Goal: Task Accomplishment & Management: Manage account settings

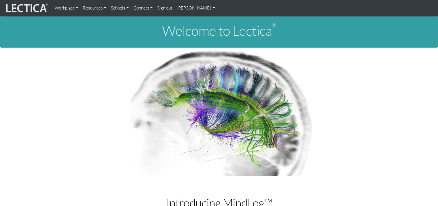
click at [193, 9] on link "[PERSON_NAME]" at bounding box center [196, 8] width 43 height 12
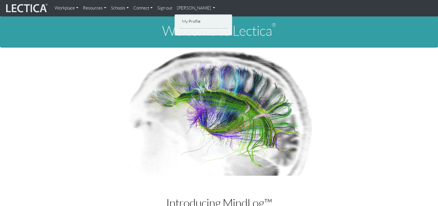
click at [206, 8] on link "[PERSON_NAME]" at bounding box center [196, 8] width 43 height 12
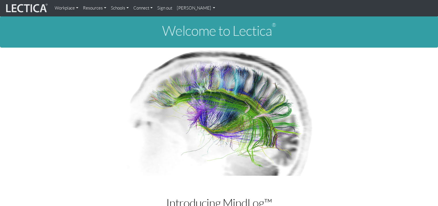
click at [210, 7] on link "[PERSON_NAME]" at bounding box center [196, 8] width 43 height 12
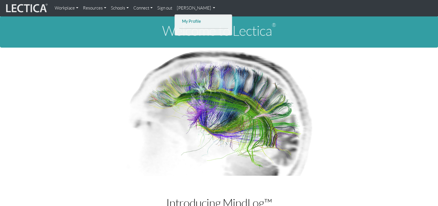
click at [202, 19] on link "My Profile" at bounding box center [204, 21] width 46 height 7
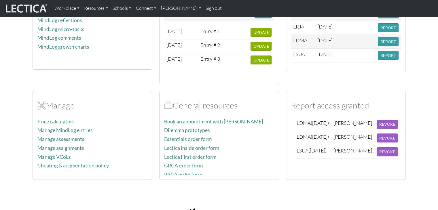
scroll to position [202, 0]
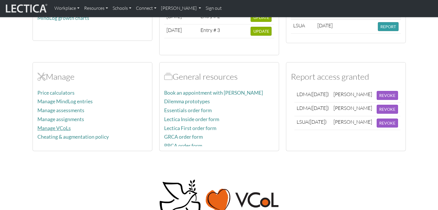
click at [64, 127] on link "Manage VCoLs" at bounding box center [53, 128] width 33 height 6
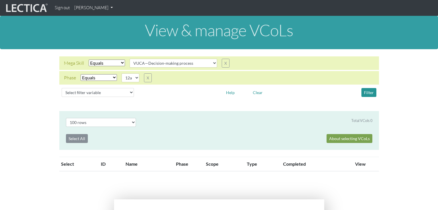
select select "VUCA—Decision-making process"
select select "12a"
select select "100"
click at [121, 64] on select "Select filter Equals Does not equal" at bounding box center [107, 63] width 36 height 7
click at [89, 60] on select "Select filter Equals Does not equal" at bounding box center [107, 63] width 36 height 7
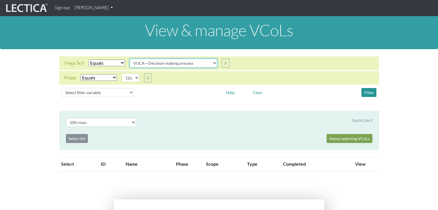
click at [212, 63] on select "all CAOS—Conflict resolution CAOS—Contextual thinking CAOS—Decision making CAOS…" at bounding box center [174, 63] width 88 height 9
select select "VUCA—Collaborative capacity"
click at [130, 59] on select "all CAOS—Conflict resolution CAOS—Contextual thinking CAOS—Decision making CAOS…" at bounding box center [174, 63] width 88 height 9
click at [136, 76] on select "05d 06a 06b 06c 06d 07a 07b 07c 07d 08a 08b 08c 08d 09a 09b 09c 09d 10a 10b 10c…" at bounding box center [131, 77] width 18 height 9
click at [122, 73] on select "05d 06a 06b 06c 06d 07a 07b 07c 07d 08a 08b 08c 08d 09a 09b 09c 09d 10a 10b 10c…" at bounding box center [131, 77] width 18 height 9
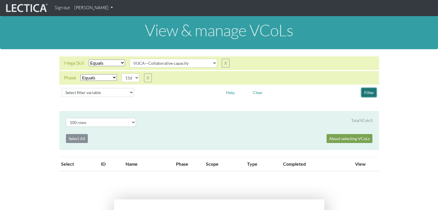
click at [369, 93] on button "Filter" at bounding box center [369, 92] width 15 height 9
click at [136, 78] on select "05d 06a 06b 06c 06d 07a 07b 07c 07d 08a 08b 08c 08d 09a 09b 09c 09d 10a 10b 10c…" at bounding box center [131, 77] width 18 height 9
select select "11c"
click at [122, 73] on select "05d 06a 06b 06c 06d 07a 07b 07c 07d 08a 08b 08c 08d 09a 09b 09c 09d 10a 10b 10c…" at bounding box center [131, 77] width 18 height 9
click at [368, 92] on button "Filter" at bounding box center [369, 92] width 15 height 9
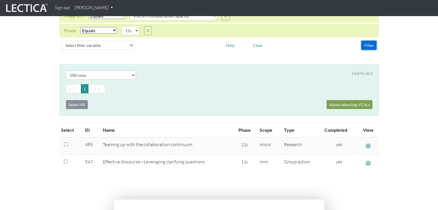
scroll to position [58, 0]
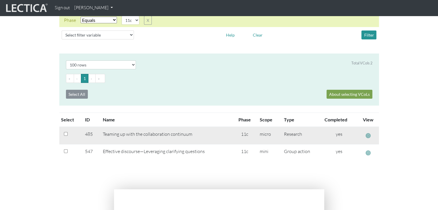
click at [368, 135] on span "button" at bounding box center [368, 136] width 5 height 6
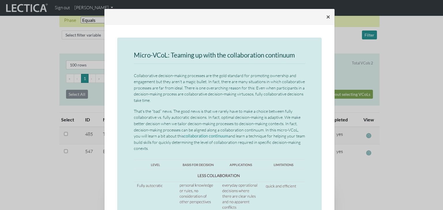
click at [326, 16] on span "×" at bounding box center [328, 16] width 4 height 8
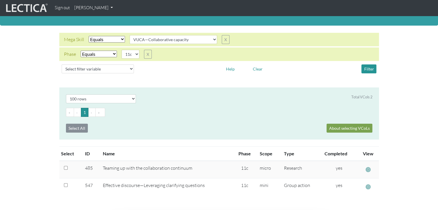
scroll to position [0, 0]
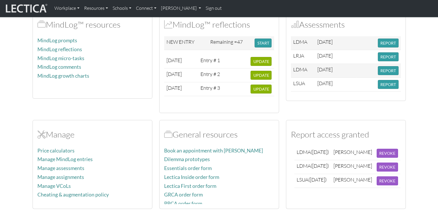
scroll to position [144, 0]
click at [81, 166] on link "Manage assessments" at bounding box center [60, 168] width 47 height 6
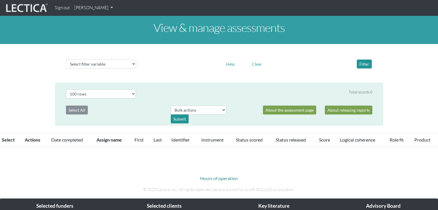
select select "100"
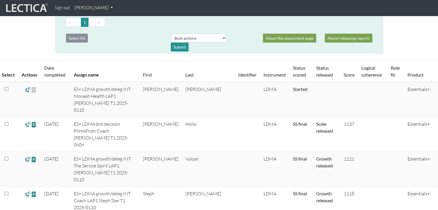
scroll to position [86, 0]
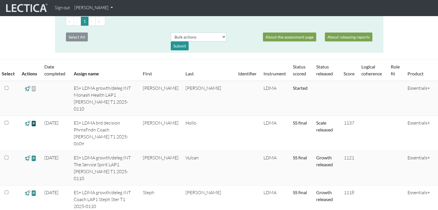
click at [34, 120] on span at bounding box center [33, 123] width 5 height 7
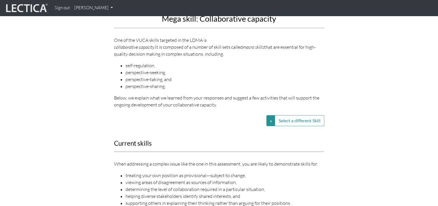
scroll to position [692, 0]
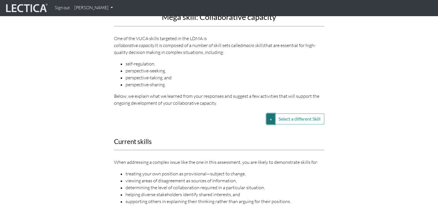
click at [270, 113] on button "Select a different Skill" at bounding box center [271, 118] width 9 height 11
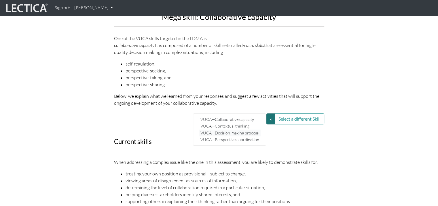
click at [254, 129] on link "VUCA—Decision-making process" at bounding box center [230, 132] width 62 height 7
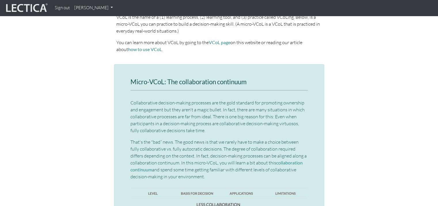
scroll to position [1182, 0]
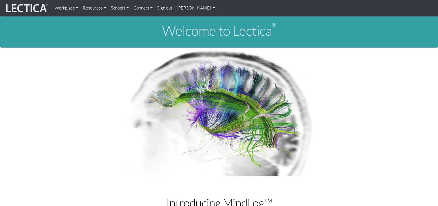
click at [211, 8] on link "[PERSON_NAME]" at bounding box center [196, 8] width 43 height 12
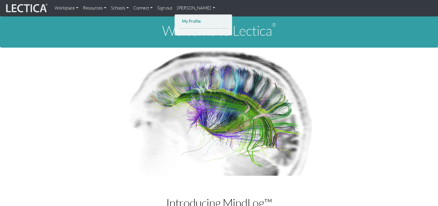
click at [201, 19] on link "My Profile" at bounding box center [204, 21] width 46 height 7
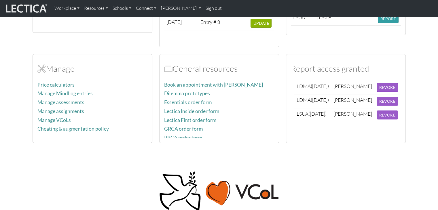
scroll to position [231, 0]
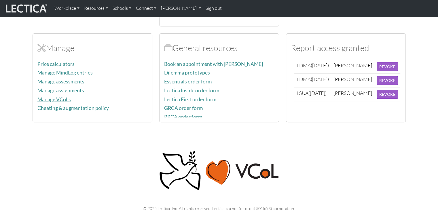
click at [65, 97] on link "Manage VCoLs" at bounding box center [53, 100] width 33 height 6
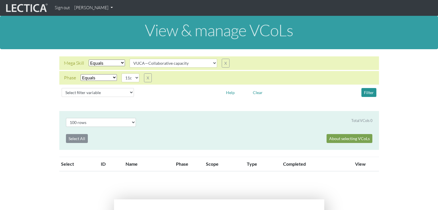
select select "VUCA—Collaborative capacity"
select select "11c"
select select "100"
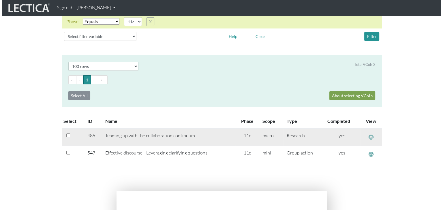
scroll to position [58, 0]
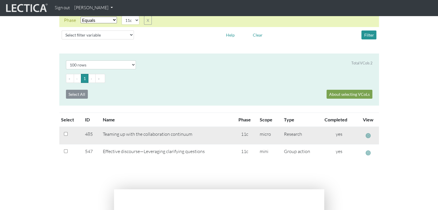
click at [369, 135] on span "button" at bounding box center [368, 136] width 5 height 6
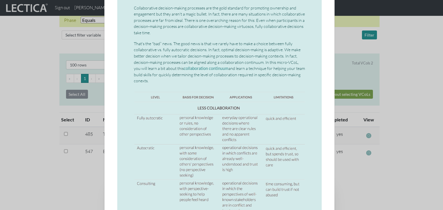
scroll to position [0, 0]
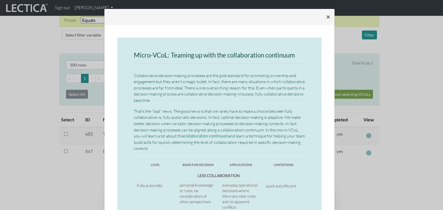
click at [326, 16] on span "×" at bounding box center [328, 16] width 4 height 8
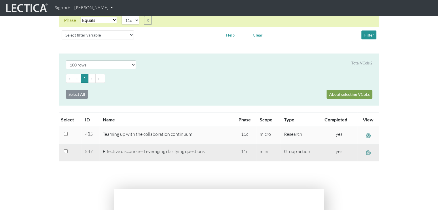
click at [367, 152] on span "button" at bounding box center [368, 153] width 5 height 6
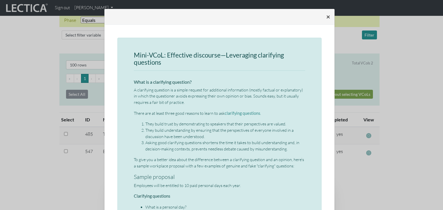
click at [326, 16] on span "×" at bounding box center [328, 16] width 4 height 8
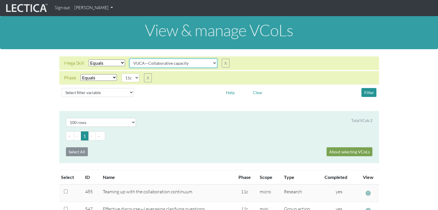
click at [213, 63] on select "all CAOS—Conflict resolution CAOS—Contextual thinking CAOS—Decision making CAOS…" at bounding box center [174, 63] width 88 height 9
select select "VUCA—Perspective coordination"
click at [130, 59] on select "all CAOS—Conflict resolution CAOS—Contextual thinking CAOS—Decision making CAOS…" at bounding box center [174, 63] width 88 height 9
click at [367, 92] on button "Filter" at bounding box center [369, 92] width 15 height 9
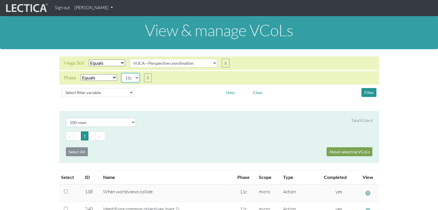
click at [135, 78] on select "05d 06a 06b 06c 06d 07a 07b 07c 07d 08a 08b 08c 08d 09a 09b 09c 09d 10a 10b 10c…" at bounding box center [131, 77] width 18 height 9
click at [122, 73] on select "05d 06a 06b 06c 06d 07a 07b 07c 07d 08a 08b 08c 08d 09a 09b 09c 09d 10a 10b 10c…" at bounding box center [131, 77] width 18 height 9
click at [370, 91] on button "Filter" at bounding box center [369, 92] width 15 height 9
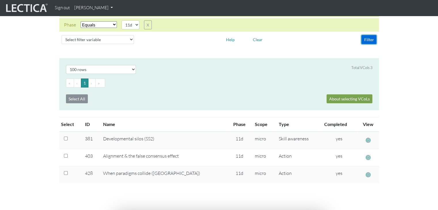
scroll to position [58, 0]
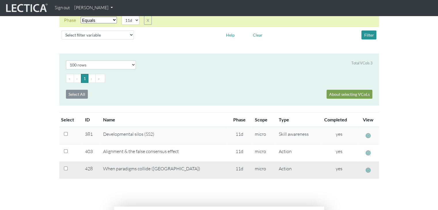
click at [367, 170] on span "button" at bounding box center [368, 170] width 5 height 6
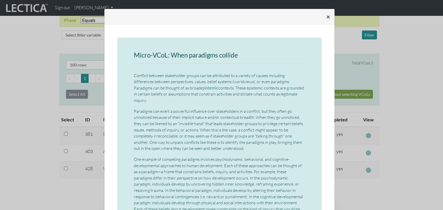
click at [326, 16] on span "×" at bounding box center [328, 16] width 4 height 8
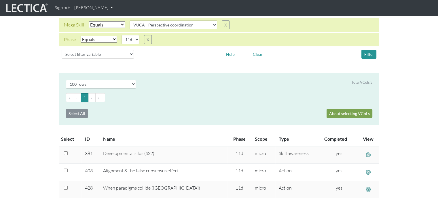
scroll to position [29, 0]
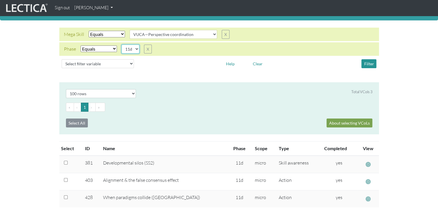
click at [135, 50] on select "05d 06a 06b 06c 06d 07a 07b 07c 07d 08a 08b 08c 08d 09a 09b 09c 09d 10a 10b 10c…" at bounding box center [131, 49] width 18 height 9
select select "11c"
click at [122, 45] on select "05d 06a 06b 06c 06d 07a 07b 07c 07d 08a 08b 08c 08d 09a 09b 09c 09d 10a 10b 10c…" at bounding box center [131, 49] width 18 height 9
click at [370, 61] on button "Filter" at bounding box center [369, 63] width 15 height 9
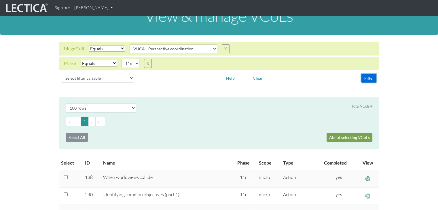
scroll to position [0, 0]
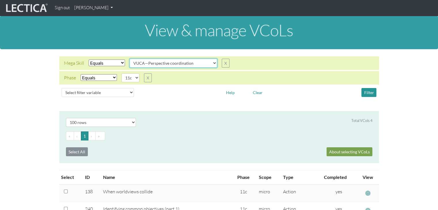
click at [212, 63] on select "all CAOS—Conflict resolution CAOS—Contextual thinking CAOS—Decision making CAOS…" at bounding box center [174, 63] width 88 height 9
click at [130, 59] on select "all CAOS—Conflict resolution CAOS—Contextual thinking CAOS—Decision making CAOS…" at bounding box center [174, 63] width 88 height 9
click at [368, 90] on button "Filter" at bounding box center [369, 92] width 15 height 9
click at [212, 63] on select "all CAOS—Conflict resolution CAOS—Contextual thinking CAOS—Decision making CAOS…" at bounding box center [174, 63] width 88 height 9
click at [130, 59] on select "all CAOS—Conflict resolution CAOS—Contextual thinking CAOS—Decision making CAOS…" at bounding box center [174, 63] width 88 height 9
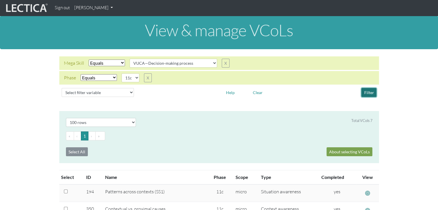
click at [366, 91] on button "Filter" at bounding box center [369, 92] width 15 height 9
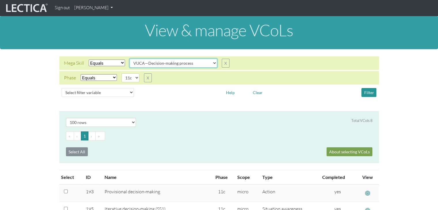
click at [213, 62] on select "all CAOS—Conflict resolution CAOS—Contextual thinking CAOS—Decision making CAOS…" at bounding box center [174, 63] width 88 height 9
click at [130, 59] on select "all CAOS—Conflict resolution CAOS—Contextual thinking CAOS—Decision making CAOS…" at bounding box center [174, 63] width 88 height 9
click at [369, 93] on button "Filter" at bounding box center [369, 92] width 15 height 9
click at [213, 63] on select "all CAOS—Conflict resolution CAOS—Contextual thinking CAOS—Decision making CAOS…" at bounding box center [174, 63] width 88 height 9
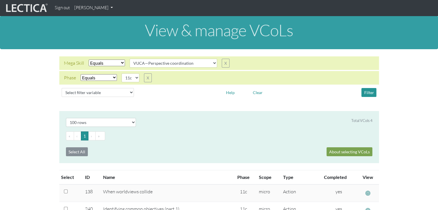
click at [259, 77] on div "Phase Select filter Equals Does not equal Search string 05d 06a 06b 06c 06d 07a…" at bounding box center [219, 78] width 320 height 14
click at [211, 64] on select "all CAOS—Conflict resolution CAOS—Contextual thinking CAOS—Decision making CAOS…" at bounding box center [174, 63] width 88 height 9
select select "VUCA—Collaborative capacity"
click at [130, 59] on select "all CAOS—Conflict resolution CAOS—Contextual thinking CAOS—Decision making CAOS…" at bounding box center [174, 63] width 88 height 9
click at [370, 91] on button "Filter" at bounding box center [369, 92] width 15 height 9
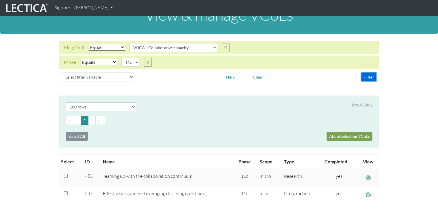
scroll to position [29, 0]
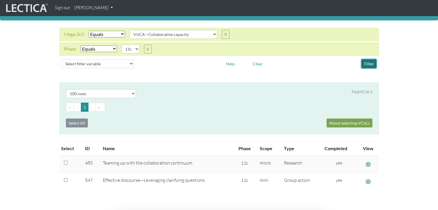
click at [369, 63] on button "Filter" at bounding box center [369, 63] width 15 height 9
click at [213, 35] on select "all CAOS—Conflict resolution CAOS—Contextual thinking CAOS—Decision making CAOS…" at bounding box center [174, 34] width 88 height 9
click at [255, 35] on div "Mega Skill Select filter Equals Does not equal Search string all CAOS—Conflict …" at bounding box center [219, 35] width 320 height 14
click at [134, 49] on select "05d 06a 06b 06c 06d 07a 07b 07c 07d 08a 08b 08c 08d 09a 09b 09c 09d 10a 10b 10c…" at bounding box center [131, 49] width 18 height 9
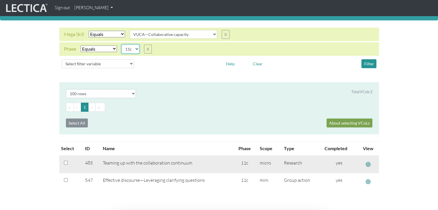
select select "11d"
click at [122, 45] on select "05d 06a 06b 06c 06d 07a 07b 07c 07d 08a 08b 08c 08d 09a 09b 09c 09d 10a 10b 10c…" at bounding box center [131, 49] width 18 height 9
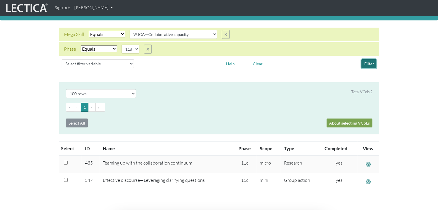
click at [367, 63] on button "Filter" at bounding box center [369, 63] width 15 height 9
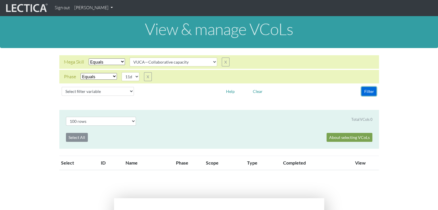
scroll to position [0, 0]
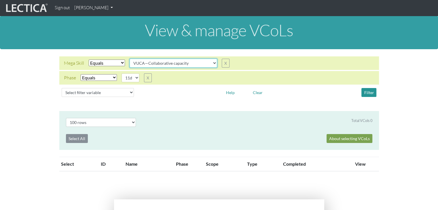
click at [214, 63] on select "all CAOS—Conflict resolution CAOS—Contextual thinking CAOS—Decision making CAOS…" at bounding box center [174, 63] width 88 height 9
select select "VUCA—Perspective coordination"
click at [130, 59] on select "all CAOS—Conflict resolution CAOS—Contextual thinking CAOS—Decision making CAOS…" at bounding box center [174, 63] width 88 height 9
drag, startPoint x: 136, startPoint y: 77, endPoint x: 137, endPoint y: 82, distance: 4.4
click at [136, 78] on select "05d 06a 06b 06c 06d 07a 07b 07c 07d 08a 08b 08c 08d 09a 09b 09c 09d 10a 10b 10c…" at bounding box center [131, 77] width 18 height 9
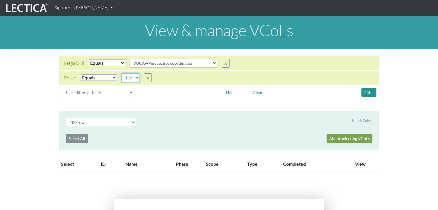
click at [122, 73] on select "05d 06a 06b 06c 06d 07a 07b 07c 07d 08a 08b 08c 08d 09a 09b 09c 09d 10a 10b 10c…" at bounding box center [131, 77] width 18 height 9
click at [370, 92] on button "Filter" at bounding box center [369, 92] width 15 height 9
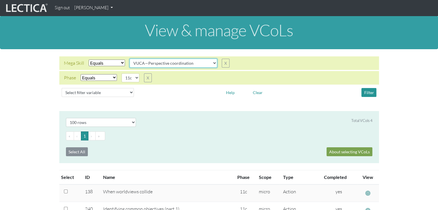
click at [212, 63] on select "all CAOS—Conflict resolution CAOS—Contextual thinking CAOS—Decision making CAOS…" at bounding box center [174, 63] width 88 height 9
drag, startPoint x: 136, startPoint y: 79, endPoint x: 135, endPoint y: 82, distance: 3.4
click at [136, 80] on select "05d 06a 06b 06c 06d 07a 07b 07c 07d 08a 08b 08c 08d 09a 09b 09c 09d 10a 10b 10c…" at bounding box center [131, 77] width 18 height 9
select select "11d"
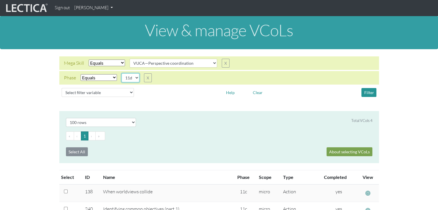
click at [122, 73] on select "05d 06a 06b 06c 06d 07a 07b 07c 07d 08a 08b 08c 08d 09a 09b 09c 09d 10a 10b 10c…" at bounding box center [131, 77] width 18 height 9
click at [372, 91] on button "Filter" at bounding box center [369, 92] width 15 height 9
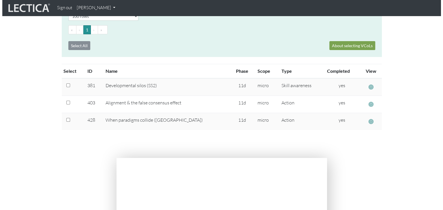
scroll to position [115, 0]
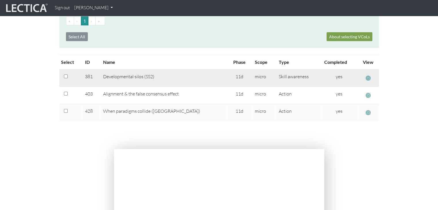
click at [367, 79] on span "button" at bounding box center [368, 78] width 5 height 6
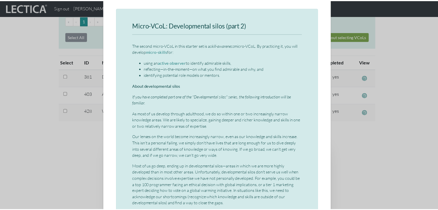
scroll to position [0, 0]
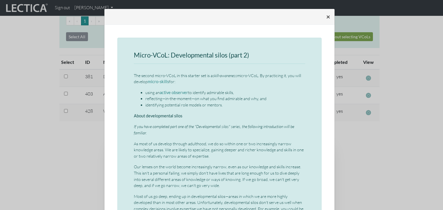
click at [326, 15] on span "×" at bounding box center [328, 16] width 4 height 8
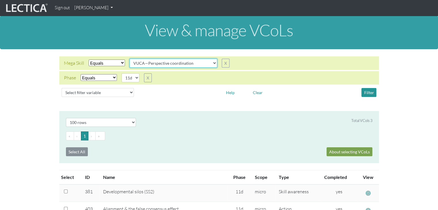
click at [213, 65] on select "all CAOS—Conflict resolution CAOS—Contextual thinking CAOS—Decision making CAOS…" at bounding box center [174, 63] width 88 height 9
select select "VUCA—Contextual thinking"
click at [130, 59] on select "all CAOS—Conflict resolution CAOS—Contextual thinking CAOS—Decision making CAOS…" at bounding box center [174, 63] width 88 height 9
drag, startPoint x: 135, startPoint y: 77, endPoint x: 135, endPoint y: 81, distance: 4.0
click at [135, 78] on select "05d 06a 06b 06c 06d 07a 07b 07c 07d 08a 08b 08c 08d 09a 09b 09c 09d 10a 10b 10c…" at bounding box center [131, 77] width 18 height 9
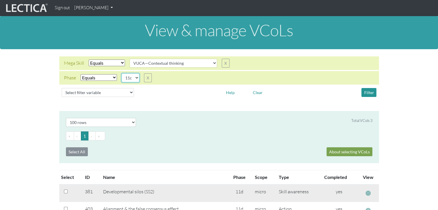
click at [122, 73] on select "05d 06a 06b 06c 06d 07a 07b 07c 07d 08a 08b 08c 08d 09a 09b 09c 09d 10a 10b 10c…" at bounding box center [131, 77] width 18 height 9
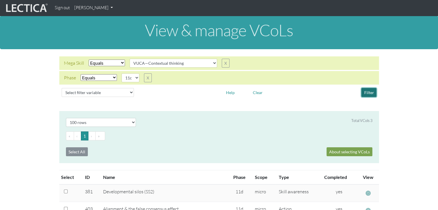
click at [370, 91] on button "Filter" at bounding box center [369, 92] width 15 height 9
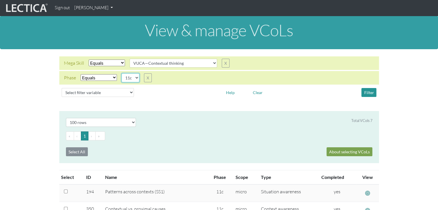
click at [137, 78] on select "05d 06a 06b 06c 06d 07a 07b 07c 07d 08a 08b 08c 08d 09a 09b 09c 09d 10a 10b 10c…" at bounding box center [131, 77] width 18 height 9
click at [122, 73] on select "05d 06a 06b 06c 06d 07a 07b 07c 07d 08a 08b 08c 08d 09a 09b 09c 09d 10a 10b 10c…" at bounding box center [131, 77] width 18 height 9
click at [137, 78] on select "05d 06a 06b 06c 06d 07a 07b 07c 07d 08a 08b 08c 08d 09a 09b 09c 09d 10a 10b 10c…" at bounding box center [131, 77] width 18 height 9
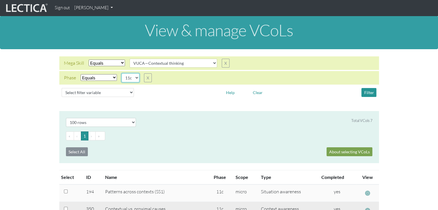
select select "11d"
click at [122, 73] on select "05d 06a 06b 06c 06d 07a 07b 07c 07d 08a 08b 08c 08d 09a 09b 09c 09d 10a 10b 10c…" at bounding box center [131, 77] width 18 height 9
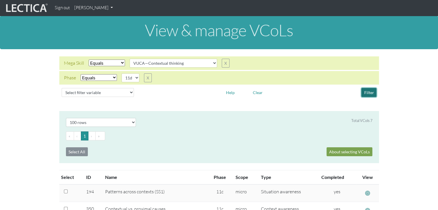
click at [369, 90] on button "Filter" at bounding box center [369, 92] width 15 height 9
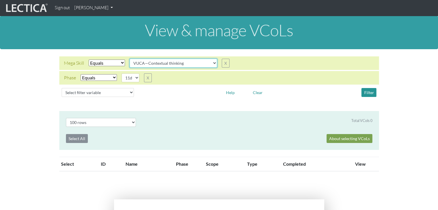
click at [213, 64] on select "all CAOS—Conflict resolution CAOS—Contextual thinking CAOS—Decision making CAOS…" at bounding box center [174, 63] width 88 height 9
select select "VUCA—Decision-making process"
click at [130, 59] on select "all CAOS—Conflict resolution CAOS—Contextual thinking CAOS—Decision making CAOS…" at bounding box center [174, 63] width 88 height 9
click at [137, 79] on select "05d 06a 06b 06c 06d 07a 07b 07c 07d 08a 08b 08c 08d 09a 09b 09c 09d 10a 10b 10c…" at bounding box center [131, 77] width 18 height 9
click at [122, 73] on select "05d 06a 06b 06c 06d 07a 07b 07c 07d 08a 08b 08c 08d 09a 09b 09c 09d 10a 10b 10c…" at bounding box center [131, 77] width 18 height 9
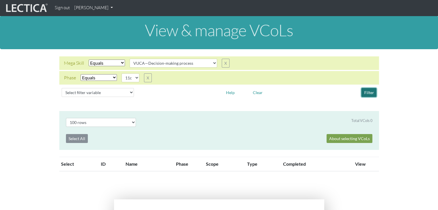
click at [366, 90] on button "Filter" at bounding box center [369, 92] width 15 height 9
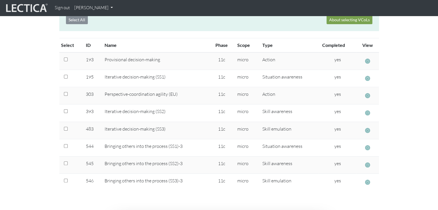
scroll to position [29, 0]
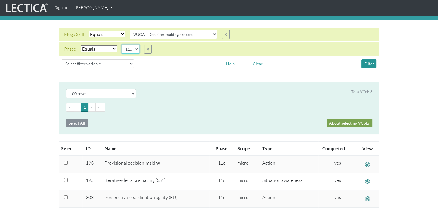
click at [137, 50] on select "05d 06a 06b 06c 06d 07a 07b 07c 07d 08a 08b 08c 08d 09a 09b 09c 09d 10a 10b 10c…" at bounding box center [131, 49] width 18 height 9
select select "11d"
click at [122, 45] on select "05d 06a 06b 06c 06d 07a 07b 07c 07d 08a 08b 08c 08d 09a 09b 09c 09d 10a 10b 10c…" at bounding box center [131, 49] width 18 height 9
click at [369, 61] on button "Filter" at bounding box center [369, 63] width 15 height 9
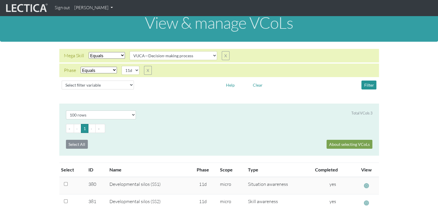
scroll to position [0, 0]
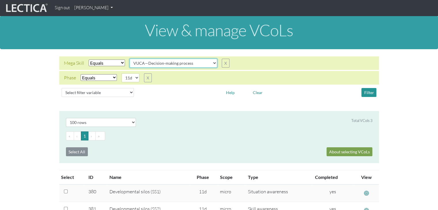
click at [211, 64] on select "all CAOS—Conflict resolution CAOS—Contextual thinking CAOS—Decision making CAOS…" at bounding box center [174, 63] width 88 height 9
select select "VUCA—Perspective coordination"
click at [130, 59] on select "all CAOS—Conflict resolution CAOS—Contextual thinking CAOS—Decision making CAOS…" at bounding box center [174, 63] width 88 height 9
click at [136, 78] on select "05d 06a 06b 06c 06d 07a 07b 07c 07d 08a 08b 08c 08d 09a 09b 09c 09d 10a 10b 10c…" at bounding box center [131, 77] width 18 height 9
select select "11c"
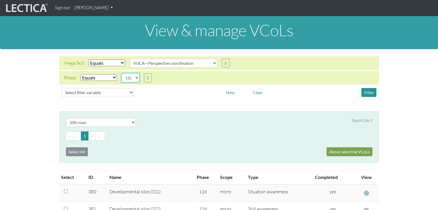
click at [122, 73] on select "05d 06a 06b 06c 06d 07a 07b 07c 07d 08a 08b 08c 08d 09a 09b 09c 09d 10a 10b 10c…" at bounding box center [131, 77] width 18 height 9
click at [368, 90] on button "Filter" at bounding box center [369, 92] width 15 height 9
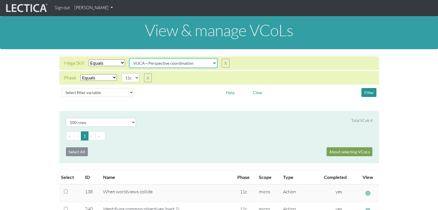
click at [212, 64] on select "all CAOS—Conflict resolution CAOS—Contextual thinking CAOS—Decision making CAOS…" at bounding box center [174, 63] width 88 height 9
select select "VUCA—Contextual thinking"
click at [130, 59] on select "all CAOS—Conflict resolution CAOS—Contextual thinking CAOS—Decision making CAOS…" at bounding box center [174, 63] width 88 height 9
click at [367, 90] on button "Filter" at bounding box center [369, 92] width 15 height 9
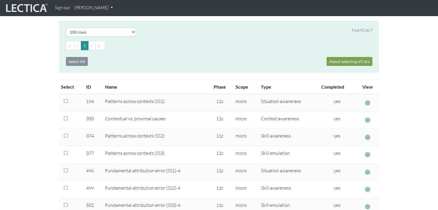
scroll to position [29, 0]
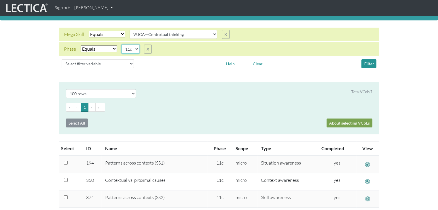
click at [137, 48] on select "05d 06a 06b 06c 06d 07a 07b 07c 07d 08a 08b 08c 08d 09a 09b 09c 09d 10a 10b 10c…" at bounding box center [131, 49] width 18 height 9
click at [122, 45] on select "05d 06a 06b 06c 06d 07a 07b 07c 07d 08a 08b 08c 08d 09a 09b 09c 09d 10a 10b 10c…" at bounding box center [131, 49] width 18 height 9
click at [367, 62] on button "Filter" at bounding box center [369, 63] width 15 height 9
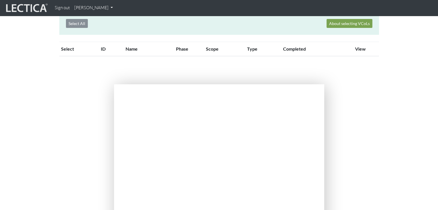
scroll to position [0, 0]
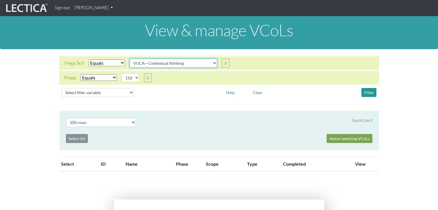
drag, startPoint x: 213, startPoint y: 65, endPoint x: 210, endPoint y: 67, distance: 3.7
click at [213, 65] on select "all CAOS—Conflict resolution CAOS—Contextual thinking CAOS—Decision making CAOS…" at bounding box center [174, 63] width 88 height 9
drag, startPoint x: 277, startPoint y: 59, endPoint x: 273, endPoint y: 59, distance: 3.8
click at [276, 59] on div "Mega Skill Select filter Equals Does not equal Search string all CAOS—Conflict …" at bounding box center [219, 63] width 320 height 14
click at [136, 79] on select "05d 06a 06b 06c 06d 07a 07b 07c 07d 08a 08b 08c 08d 09a 09b 09c 09d 10a 10b 10c…" at bounding box center [131, 77] width 18 height 9
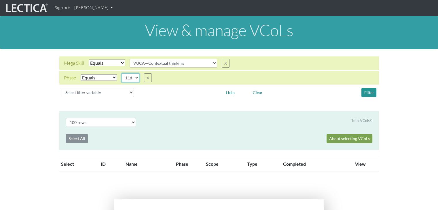
click at [135, 78] on select "05d 06a 06b 06c 06d 07a 07b 07c 07d 08a 08b 08c 08d 09a 09b 09c 09d 10a 10b 10c…" at bounding box center [131, 77] width 18 height 9
select select "12a"
click at [122, 73] on select "05d 06a 06b 06c 06d 07a 07b 07c 07d 08a 08b 08c 08d 09a 09b 09c 09d 10a 10b 10c…" at bounding box center [131, 77] width 18 height 9
click at [369, 90] on button "Filter" at bounding box center [369, 92] width 15 height 9
click at [368, 93] on button "Filter" at bounding box center [369, 92] width 15 height 9
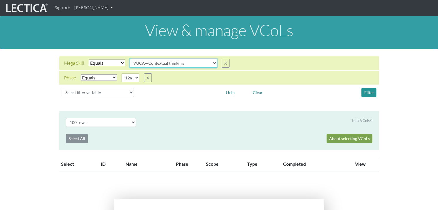
drag, startPoint x: 211, startPoint y: 64, endPoint x: 210, endPoint y: 67, distance: 3.2
click at [210, 66] on select "all CAOS—Conflict resolution CAOS—Contextual thinking CAOS—Decision making CAOS…" at bounding box center [174, 63] width 88 height 9
click at [130, 59] on select "all CAOS—Conflict resolution CAOS—Contextual thinking CAOS—Decision making CAOS…" at bounding box center [174, 63] width 88 height 9
click at [367, 92] on button "Filter" at bounding box center [369, 92] width 15 height 9
click at [213, 63] on select "all CAOS—Conflict resolution CAOS—Contextual thinking CAOS—Decision making CAOS…" at bounding box center [174, 63] width 88 height 9
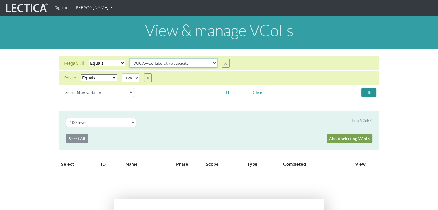
click at [130, 59] on select "all CAOS—Conflict resolution CAOS—Contextual thinking CAOS—Decision making CAOS…" at bounding box center [174, 63] width 88 height 9
click at [369, 92] on button "Filter" at bounding box center [369, 92] width 15 height 9
click at [213, 64] on select "all CAOS—Conflict resolution CAOS—Contextual thinking CAOS—Decision making CAOS…" at bounding box center [174, 63] width 88 height 9
click at [130, 59] on select "all CAOS—Conflict resolution CAOS—Contextual thinking CAOS—Decision making CAOS…" at bounding box center [174, 63] width 88 height 9
click at [366, 93] on button "Filter" at bounding box center [369, 92] width 15 height 9
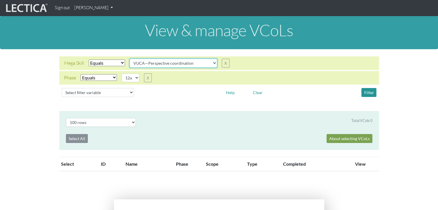
drag, startPoint x: 214, startPoint y: 63, endPoint x: 211, endPoint y: 67, distance: 5.6
click at [214, 64] on select "all CAOS—Conflict resolution CAOS—Contextual thinking CAOS—Decision making CAOS…" at bounding box center [174, 63] width 88 height 9
click at [130, 59] on select "all CAOS—Conflict resolution CAOS—Contextual thinking CAOS—Decision making CAOS…" at bounding box center [174, 63] width 88 height 9
drag, startPoint x: 211, startPoint y: 62, endPoint x: 210, endPoint y: 67, distance: 5.3
click at [211, 64] on select "all CAOS—Conflict resolution CAOS—Contextual thinking CAOS—Decision making CAOS…" at bounding box center [174, 63] width 88 height 9
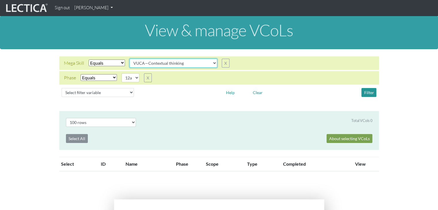
click at [130, 59] on select "all CAOS—Conflict resolution CAOS—Contextual thinking CAOS—Decision making CAOS…" at bounding box center [174, 63] width 88 height 9
click at [367, 89] on button "Filter" at bounding box center [369, 92] width 15 height 9
drag, startPoint x: 212, startPoint y: 63, endPoint x: 211, endPoint y: 66, distance: 3.6
click at [212, 65] on select "all CAOS—Conflict resolution CAOS—Contextual thinking CAOS—Decision making CAOS…" at bounding box center [174, 63] width 88 height 9
click at [130, 59] on select "all CAOS—Conflict resolution CAOS—Contextual thinking CAOS—Decision making CAOS…" at bounding box center [174, 63] width 88 height 9
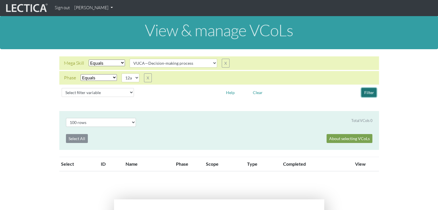
click at [367, 91] on button "Filter" at bounding box center [369, 92] width 15 height 9
click at [212, 64] on select "all CAOS—Conflict resolution CAOS—Contextual thinking CAOS—Decision making CAOS…" at bounding box center [174, 63] width 88 height 9
select select "VUCA—Contextual thinking"
click at [130, 59] on select "all CAOS—Conflict resolution CAOS—Contextual thinking CAOS—Decision making CAOS…" at bounding box center [174, 63] width 88 height 9
click at [135, 77] on select "05d 06a 06b 06c 06d 07a 07b 07c 07d 08a 08b 08c 08d 09a 09b 09c 09d 10a 10b 10c…" at bounding box center [131, 77] width 18 height 9
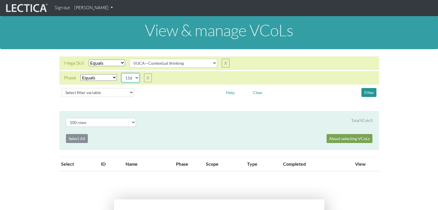
click at [122, 73] on select "05d 06a 06b 06c 06d 07a 07b 07c 07d 08a 08b 08c 08d 09a 09b 09c 09d 10a 10b 10c…" at bounding box center [131, 77] width 18 height 9
click at [371, 92] on button "Filter" at bounding box center [369, 92] width 15 height 9
click at [136, 78] on select "05d 06a 06b 06c 06d 07a 07b 07c 07d 08a 08b 08c 08d 09a 09b 09c 09d 10a 10b 10c…" at bounding box center [131, 77] width 18 height 9
select select "11c"
click at [122, 73] on select "05d 06a 06b 06c 06d 07a 07b 07c 07d 08a 08b 08c 08d 09a 09b 09c 09d 10a 10b 10c…" at bounding box center [131, 77] width 18 height 9
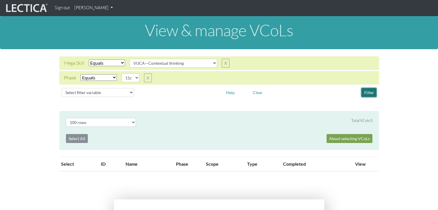
click at [369, 92] on button "Filter" at bounding box center [369, 92] width 15 height 9
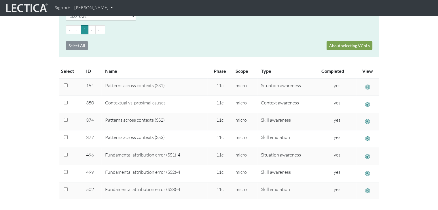
scroll to position [115, 0]
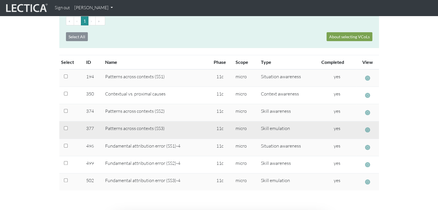
click at [368, 129] on span "button" at bounding box center [367, 130] width 5 height 6
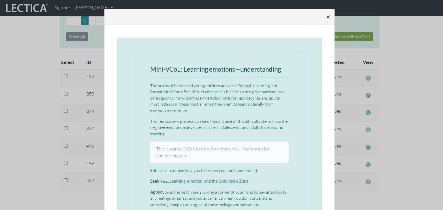
click at [326, 16] on span "×" at bounding box center [328, 16] width 4 height 8
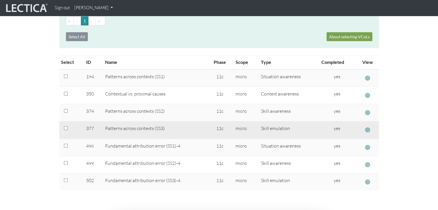
click at [367, 128] on span "button" at bounding box center [367, 130] width 5 height 6
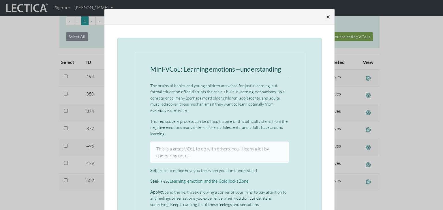
drag, startPoint x: 325, startPoint y: 16, endPoint x: 320, endPoint y: 15, distance: 4.7
click at [326, 16] on span "×" at bounding box center [328, 16] width 4 height 8
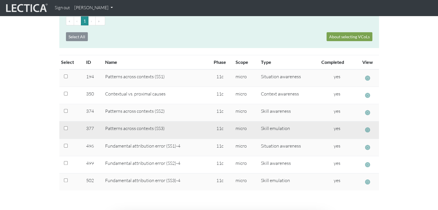
click at [369, 129] on span "button" at bounding box center [367, 130] width 5 height 6
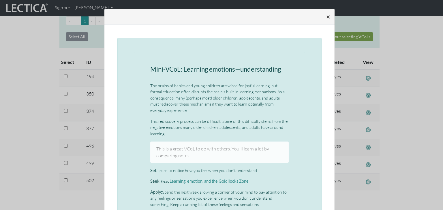
click at [322, 16] on button "×" at bounding box center [327, 17] width 13 height 16
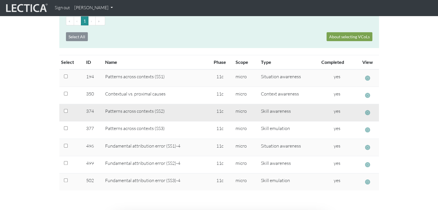
click at [369, 111] on span "button" at bounding box center [367, 113] width 5 height 6
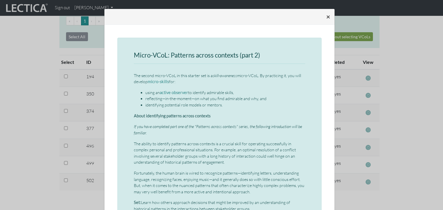
click at [326, 17] on span "×" at bounding box center [328, 16] width 4 height 8
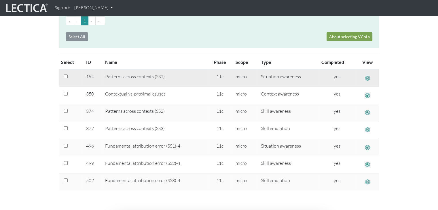
click at [367, 77] on span "button" at bounding box center [367, 78] width 5 height 6
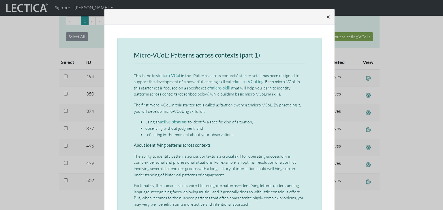
click at [326, 14] on span "×" at bounding box center [328, 16] width 4 height 8
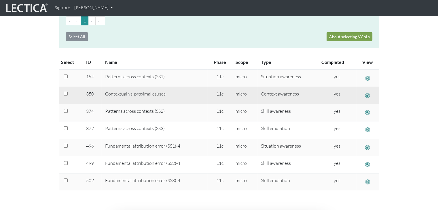
scroll to position [0, 0]
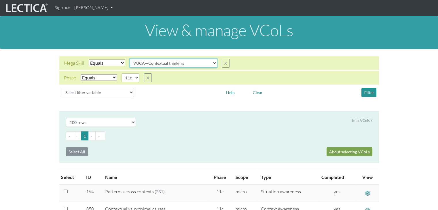
click at [211, 64] on select "all CAOS—Conflict resolution CAOS—Contextual thinking CAOS—Decision making CAOS…" at bounding box center [174, 63] width 88 height 9
click at [130, 59] on select "all CAOS—Conflict resolution CAOS—Contextual thinking CAOS—Decision making CAOS…" at bounding box center [174, 63] width 88 height 9
click at [365, 90] on button "Filter" at bounding box center [369, 92] width 15 height 9
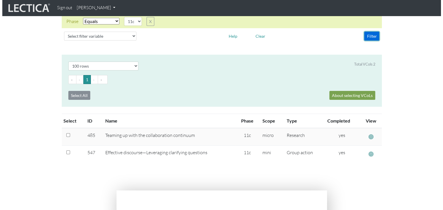
scroll to position [58, 0]
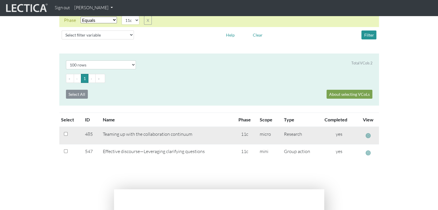
click at [367, 134] on span "button" at bounding box center [368, 136] width 5 height 6
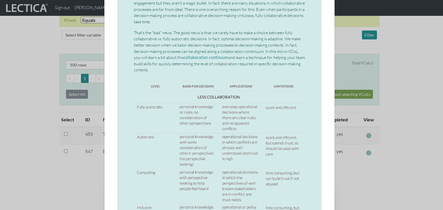
scroll to position [0, 0]
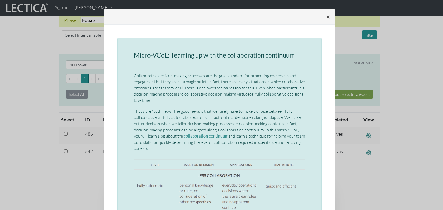
click at [326, 16] on span "×" at bounding box center [328, 16] width 4 height 8
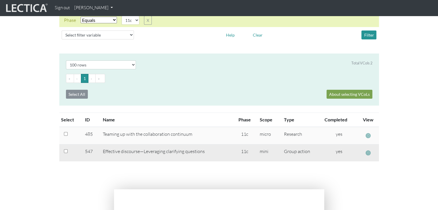
click at [369, 152] on span "button" at bounding box center [368, 153] width 5 height 6
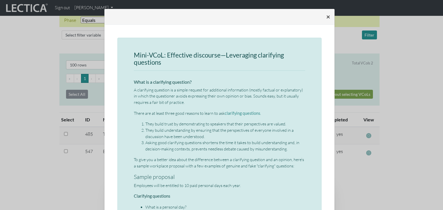
click at [326, 16] on span "×" at bounding box center [328, 16] width 4 height 8
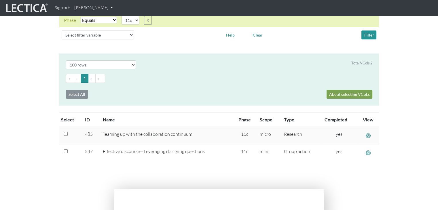
click at [368, 134] on span "button" at bounding box center [368, 136] width 5 height 6
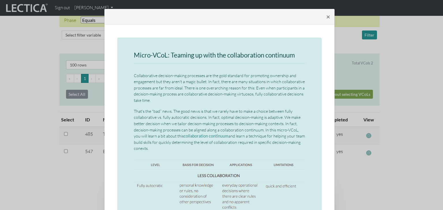
drag, startPoint x: 294, startPoint y: 16, endPoint x: 287, endPoint y: 19, distance: 7.1
click at [287, 19] on div "×" at bounding box center [219, 17] width 230 height 16
click at [326, 15] on span "×" at bounding box center [328, 16] width 4 height 8
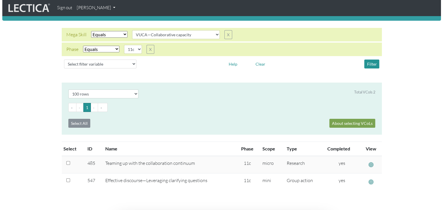
scroll to position [29, 0]
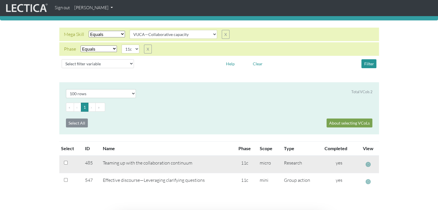
click at [369, 166] on span "button" at bounding box center [368, 165] width 5 height 6
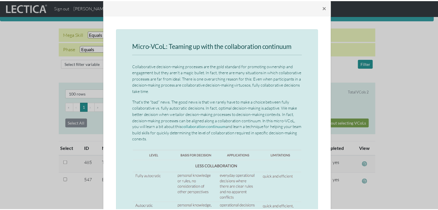
scroll to position [0, 0]
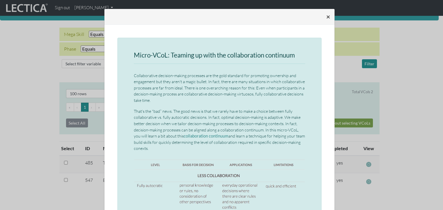
drag, startPoint x: 327, startPoint y: 16, endPoint x: 327, endPoint y: 10, distance: 6.1
click at [327, 16] on span "×" at bounding box center [328, 16] width 4 height 8
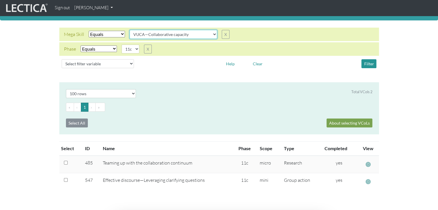
drag, startPoint x: 212, startPoint y: 35, endPoint x: 213, endPoint y: 38, distance: 3.2
click at [212, 37] on select "all CAOS—Conflict resolution CAOS—Contextual thinking CAOS—Decision making CAOS…" at bounding box center [174, 34] width 88 height 9
click at [130, 30] on select "all CAOS—Conflict resolution CAOS—Contextual thinking CAOS—Decision making CAOS…" at bounding box center [174, 34] width 88 height 9
click at [367, 63] on button "Filter" at bounding box center [369, 63] width 15 height 9
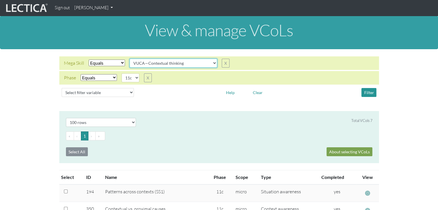
click at [212, 63] on select "all CAOS—Conflict resolution CAOS—Contextual thinking CAOS—Decision making CAOS…" at bounding box center [174, 63] width 88 height 9
select select "VUCA—Decision-making process"
click at [130, 59] on select "all CAOS—Conflict resolution CAOS—Contextual thinking CAOS—Decision making CAOS…" at bounding box center [174, 63] width 88 height 9
click at [138, 78] on select "05d 06a 06b 06c 06d 07a 07b 07c 07d 08a 08b 08c 08d 09a 09b 09c 09d 10a 10b 10c…" at bounding box center [131, 77] width 18 height 9
click at [122, 73] on select "05d 06a 06b 06c 06d 07a 07b 07c 07d 08a 08b 08c 08d 09a 09b 09c 09d 10a 10b 10c…" at bounding box center [131, 77] width 18 height 9
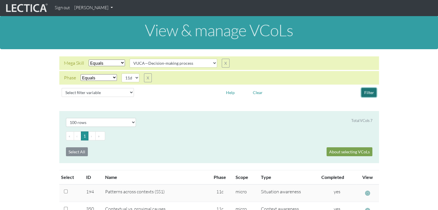
click at [366, 90] on button "Filter" at bounding box center [369, 92] width 15 height 9
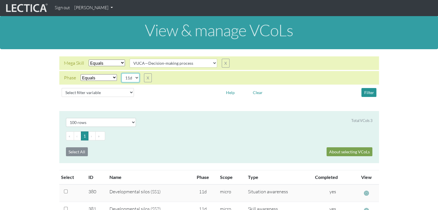
click at [136, 79] on select "05d 06a 06b 06c 06d 07a 07b 07c 07d 08a 08b 08c 08d 09a 09b 09c 09d 10a 10b 10c…" at bounding box center [131, 77] width 18 height 9
select select "11c"
click at [122, 73] on select "05d 06a 06b 06c 06d 07a 07b 07c 07d 08a 08b 08c 08d 09a 09b 09c 09d 10a 10b 10c…" at bounding box center [131, 77] width 18 height 9
click at [369, 92] on button "Filter" at bounding box center [369, 92] width 15 height 9
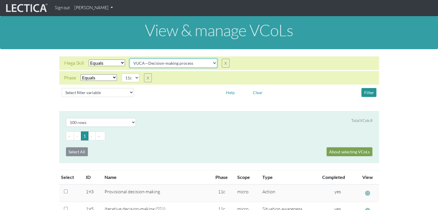
click at [212, 63] on select "all CAOS—Conflict resolution CAOS—Contextual thinking CAOS—Decision making CAOS…" at bounding box center [174, 63] width 88 height 9
click at [130, 59] on select "all CAOS—Conflict resolution CAOS—Contextual thinking CAOS—Decision making CAOS…" at bounding box center [174, 63] width 88 height 9
click at [367, 90] on button "Filter" at bounding box center [369, 92] width 15 height 9
click at [211, 64] on select "all CAOS—Conflict resolution CAOS—Contextual thinking CAOS—Decision making CAOS…" at bounding box center [174, 63] width 88 height 9
select select "VUCA—Decision-making process"
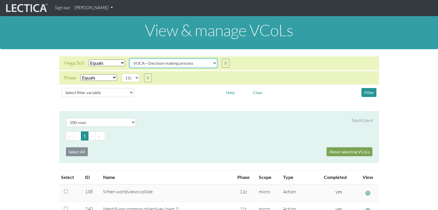
click at [130, 59] on select "all CAOS—Conflict resolution CAOS—Contextual thinking CAOS—Decision making CAOS…" at bounding box center [174, 63] width 88 height 9
click at [369, 91] on button "Filter" at bounding box center [369, 92] width 15 height 9
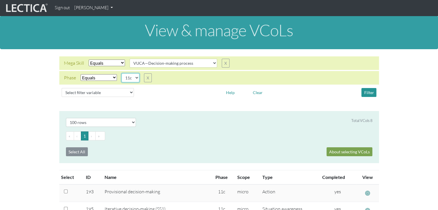
click at [136, 77] on select "05d 06a 06b 06c 06d 07a 07b 07c 07d 08a 08b 08c 08d 09a 09b 09c 09d 10a 10b 10c…" at bounding box center [131, 77] width 18 height 9
click at [122, 73] on select "05d 06a 06b 06c 06d 07a 07b 07c 07d 08a 08b 08c 08d 09a 09b 09c 09d 10a 10b 10c…" at bounding box center [131, 77] width 18 height 9
click at [370, 92] on button "Filter" at bounding box center [369, 92] width 15 height 9
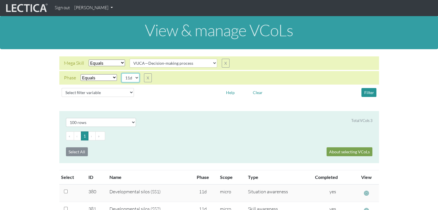
click at [136, 77] on select "05d 06a 06b 06c 06d 07a 07b 07c 07d 08a 08b 08c 08d 09a 09b 09c 09d 10a 10b 10c…" at bounding box center [131, 77] width 18 height 9
select select "11c"
click at [122, 73] on select "05d 06a 06b 06c 06d 07a 07b 07c 07d 08a 08b 08c 08d 09a 09b 09c 09d 10a 10b 10c…" at bounding box center [131, 77] width 18 height 9
click at [371, 91] on button "Filter" at bounding box center [369, 92] width 15 height 9
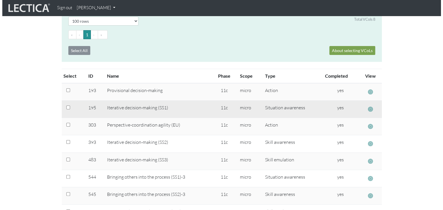
scroll to position [115, 0]
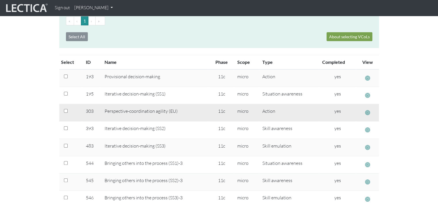
click at [368, 112] on span "button" at bounding box center [367, 113] width 5 height 6
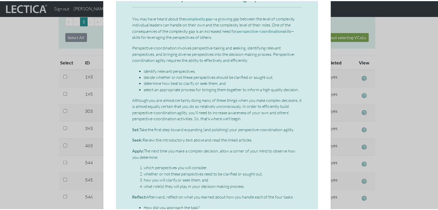
scroll to position [0, 0]
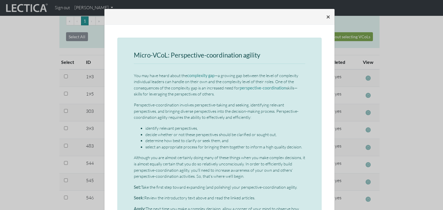
click at [326, 16] on span "×" at bounding box center [328, 16] width 4 height 8
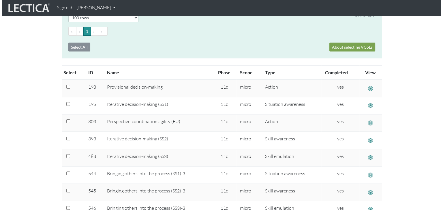
scroll to position [115, 0]
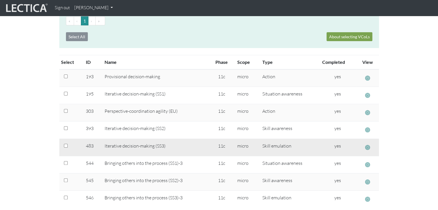
click at [366, 146] on span "button" at bounding box center [367, 148] width 5 height 6
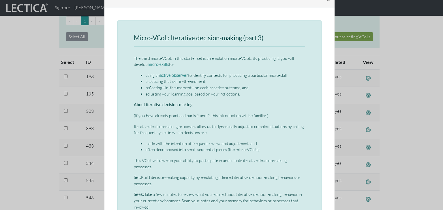
scroll to position [0, 0]
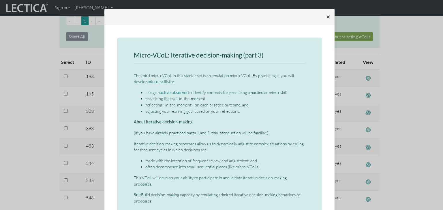
click at [326, 15] on span "×" at bounding box center [328, 16] width 4 height 8
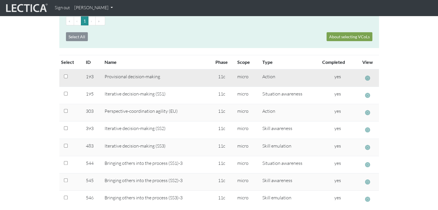
click at [369, 76] on span "button" at bounding box center [367, 78] width 5 height 6
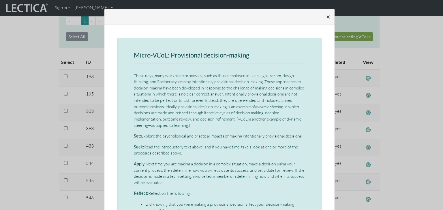
click at [326, 15] on span "×" at bounding box center [328, 16] width 4 height 8
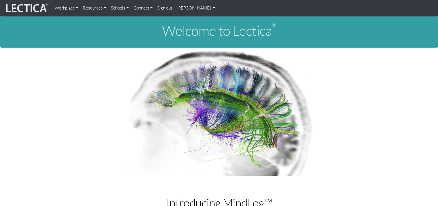
click at [150, 7] on link "Connect" at bounding box center [143, 8] width 24 height 12
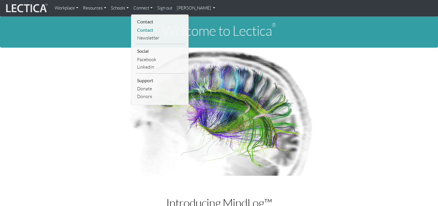
click at [145, 29] on link "Contact" at bounding box center [160, 30] width 49 height 8
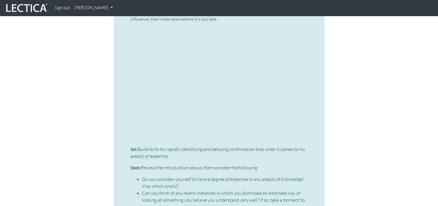
scroll to position [1672, 0]
